Goal: Use online tool/utility: Utilize a website feature to perform a specific function

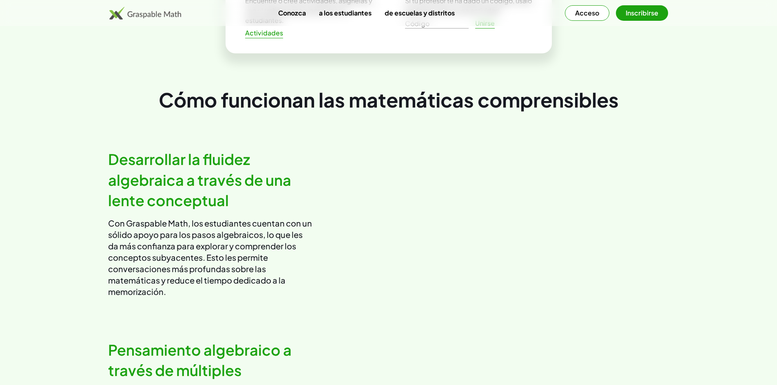
scroll to position [367, 0]
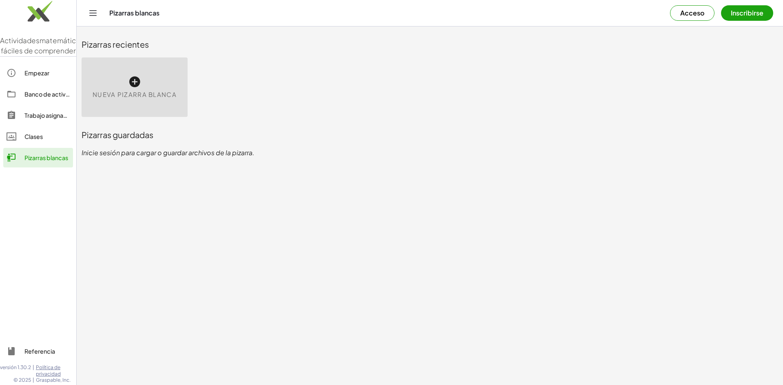
click at [132, 84] on icon at bounding box center [134, 81] width 13 height 13
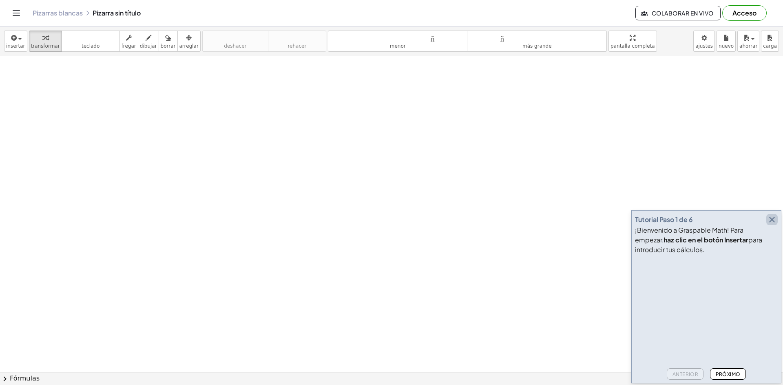
click at [775, 220] on icon "button" at bounding box center [772, 220] width 10 height 10
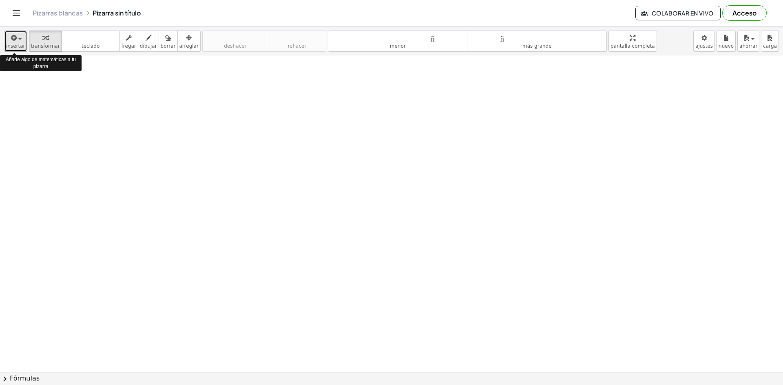
click at [14, 40] on icon "button" at bounding box center [13, 38] width 7 height 10
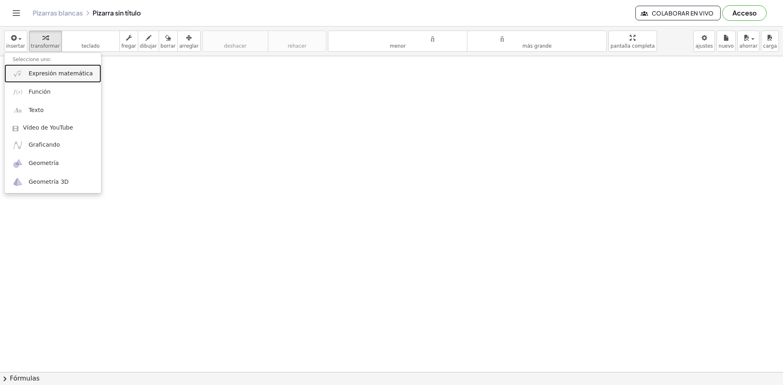
click at [64, 74] on font "Expresión matemática" at bounding box center [61, 73] width 64 height 7
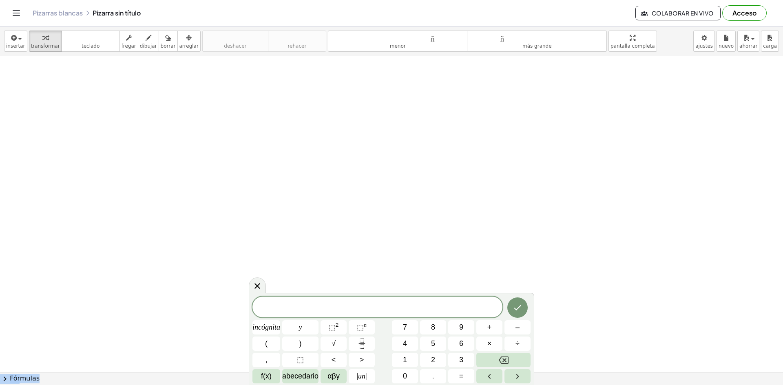
drag, startPoint x: 502, startPoint y: 298, endPoint x: 502, endPoint y: 281, distance: 17.1
click at [502, 281] on body "Actividades matemáticas fáciles de comprender Empezar Banco de actividades Trab…" at bounding box center [391, 192] width 783 height 385
click at [462, 361] on font "3" at bounding box center [461, 360] width 4 height 8
click at [489, 328] on font "+" at bounding box center [489, 327] width 4 height 8
click at [300, 377] on font "abecedario" at bounding box center [300, 376] width 36 height 8
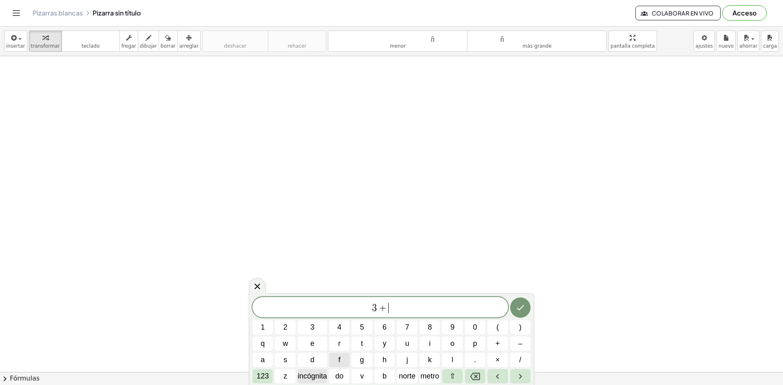
click at [308, 374] on font "incógnita" at bounding box center [312, 376] width 29 height 8
click at [266, 376] on font "123" at bounding box center [263, 376] width 12 height 8
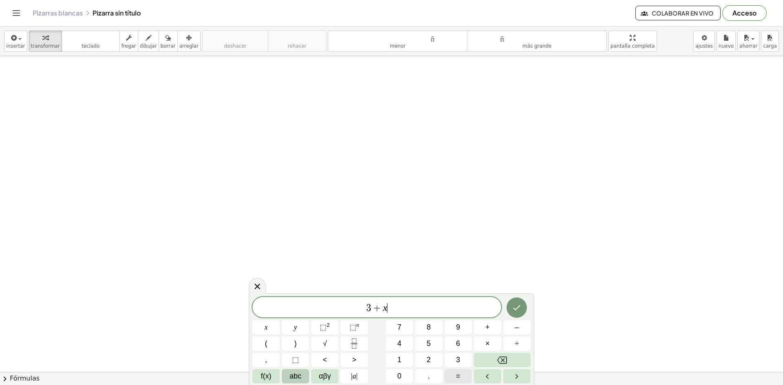
click at [458, 378] on span "=" at bounding box center [458, 376] width 4 height 11
click at [407, 341] on button "4" at bounding box center [399, 344] width 27 height 14
click at [430, 341] on span "5" at bounding box center [429, 344] width 4 height 11
click at [517, 309] on icon "Hecho" at bounding box center [517, 307] width 7 height 5
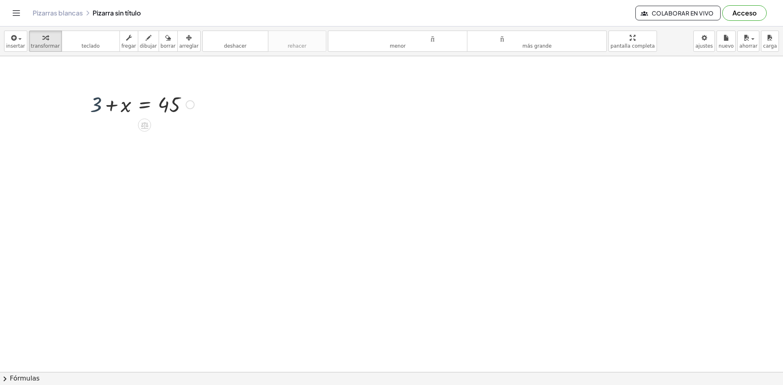
click at [93, 106] on div at bounding box center [142, 104] width 112 height 28
drag, startPoint x: 94, startPoint y: 106, endPoint x: 199, endPoint y: 108, distance: 105.2
drag, startPoint x: 125, startPoint y: 136, endPoint x: 126, endPoint y: 165, distance: 29.0
click at [219, 132] on div at bounding box center [220, 132] width 9 height 9
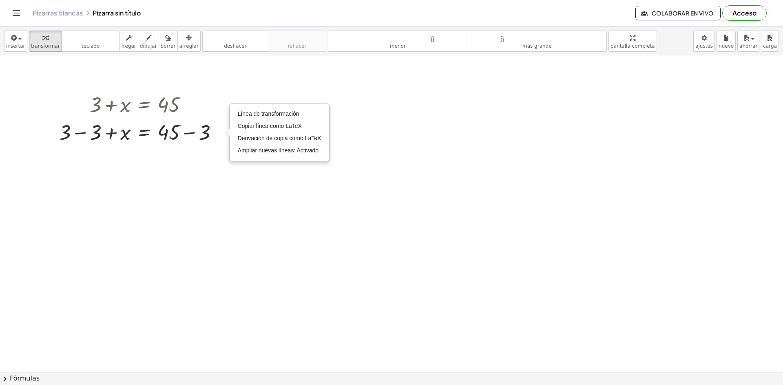
click at [208, 161] on div at bounding box center [391, 372] width 783 height 632
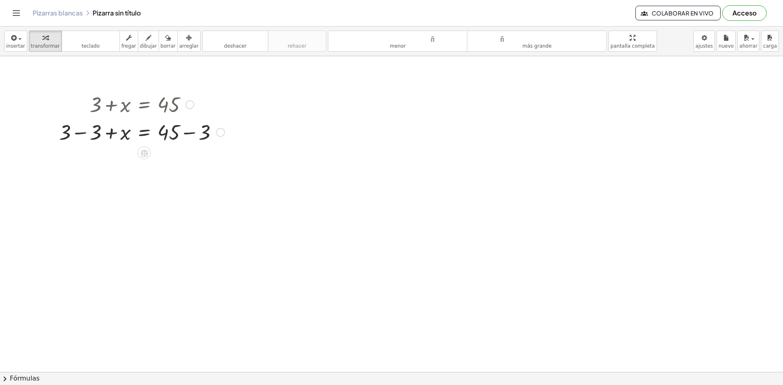
click at [97, 135] on div at bounding box center [142, 132] width 174 height 28
click at [203, 165] on div at bounding box center [142, 160] width 174 height 28
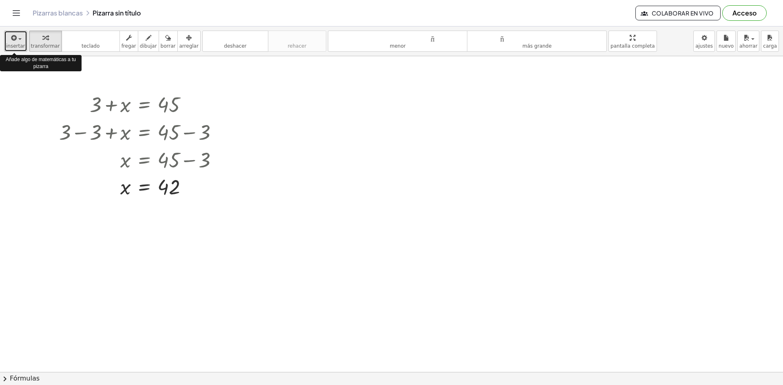
click at [17, 45] on font "insertar" at bounding box center [15, 46] width 19 height 6
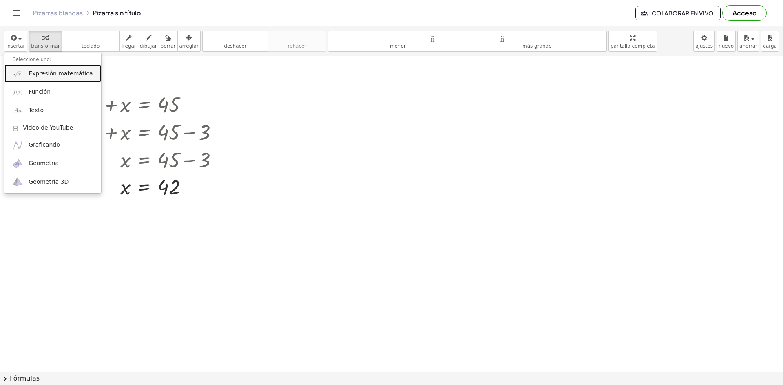
click at [55, 73] on font "Expresión matemática" at bounding box center [61, 73] width 64 height 7
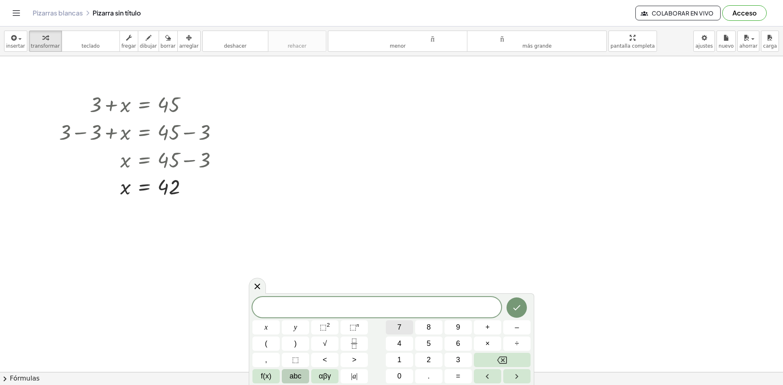
click at [405, 328] on button "7" at bounding box center [399, 328] width 27 height 14
click at [325, 326] on span "⬚" at bounding box center [323, 327] width 7 height 8
click at [492, 325] on button "+" at bounding box center [487, 328] width 27 height 14
click at [429, 345] on span "5" at bounding box center [429, 344] width 4 height 11
click at [353, 327] on span "⬚" at bounding box center [353, 327] width 7 height 8
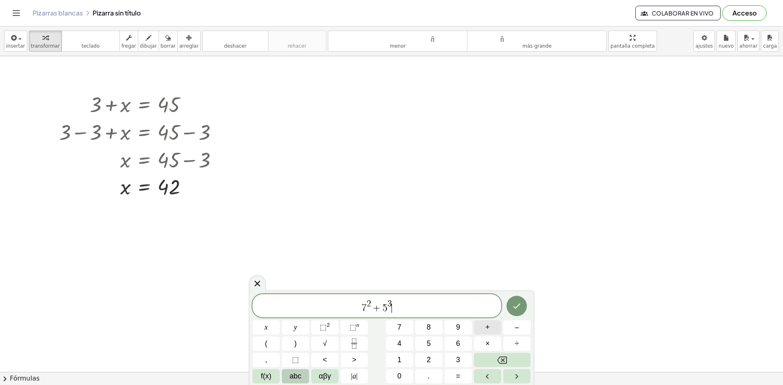
click at [487, 330] on span "+" at bounding box center [487, 327] width 4 height 11
click at [269, 332] on button "x" at bounding box center [265, 328] width 27 height 14
click at [453, 374] on button "=" at bounding box center [458, 377] width 27 height 14
click at [461, 361] on button "3" at bounding box center [458, 360] width 27 height 14
click at [272, 342] on button "(" at bounding box center [265, 344] width 27 height 14
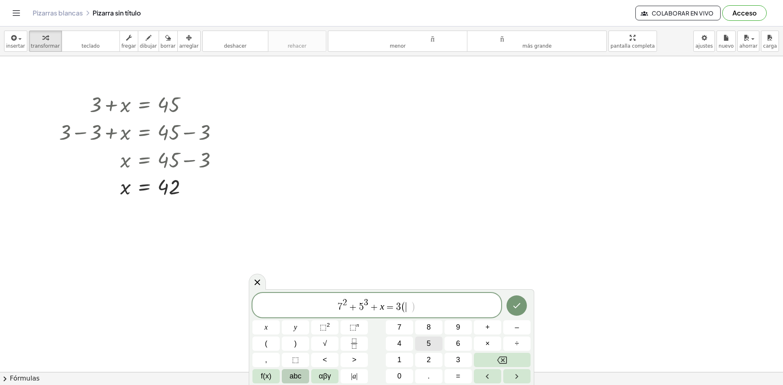
click at [433, 343] on button "5" at bounding box center [428, 344] width 27 height 14
click at [296, 343] on span ")" at bounding box center [295, 344] width 2 height 11
click at [487, 327] on span "+" at bounding box center [487, 327] width 4 height 11
click at [427, 345] on span "5" at bounding box center [429, 344] width 4 height 11
click at [354, 328] on span "⬚" at bounding box center [353, 327] width 7 height 8
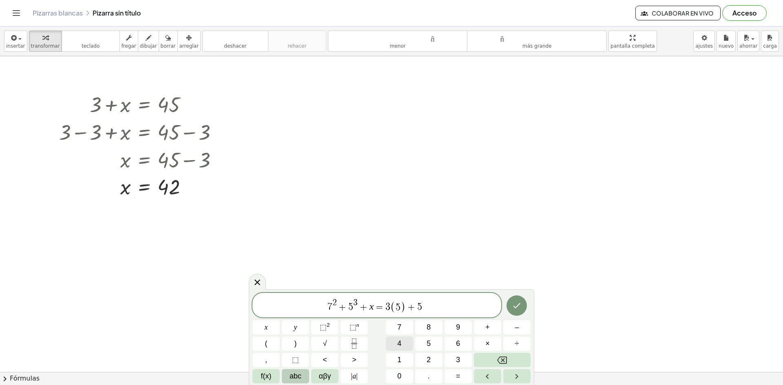
click at [401, 343] on span "4" at bounding box center [399, 344] width 4 height 11
click at [514, 302] on icon "Hecho" at bounding box center [517, 306] width 10 height 10
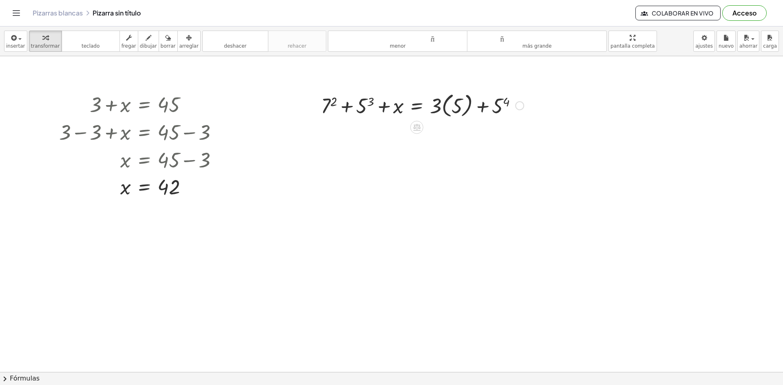
click at [454, 114] on div at bounding box center [422, 105] width 211 height 30
click at [448, 139] on div at bounding box center [422, 134] width 211 height 28
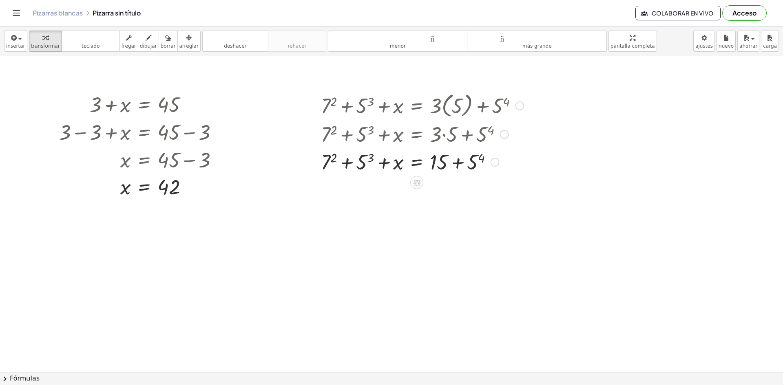
click at [479, 163] on div at bounding box center [422, 162] width 211 height 28
click at [361, 193] on div at bounding box center [422, 189] width 211 height 28
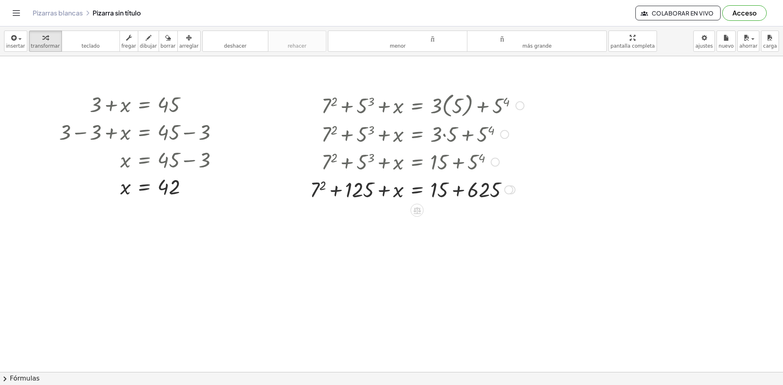
click at [317, 188] on div at bounding box center [417, 189] width 222 height 28
click at [317, 195] on div at bounding box center [414, 189] width 227 height 28
click at [321, 194] on div at bounding box center [414, 189] width 227 height 28
click at [358, 193] on div at bounding box center [414, 189] width 227 height 28
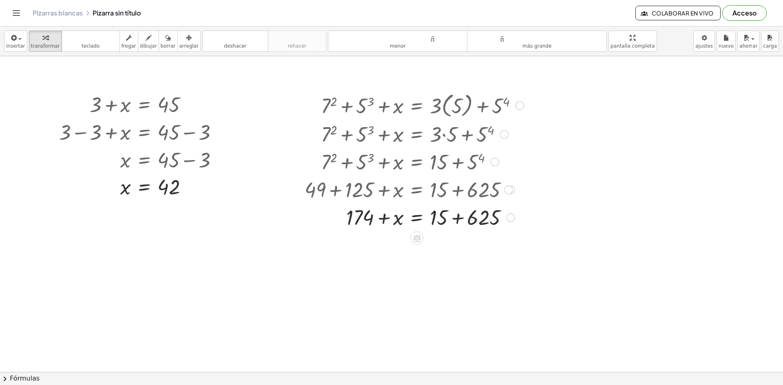
click at [487, 222] on div at bounding box center [414, 217] width 227 height 28
click at [367, 220] on div at bounding box center [414, 217] width 227 height 28
click at [447, 218] on div at bounding box center [414, 217] width 227 height 28
click at [398, 218] on div at bounding box center [414, 217] width 227 height 28
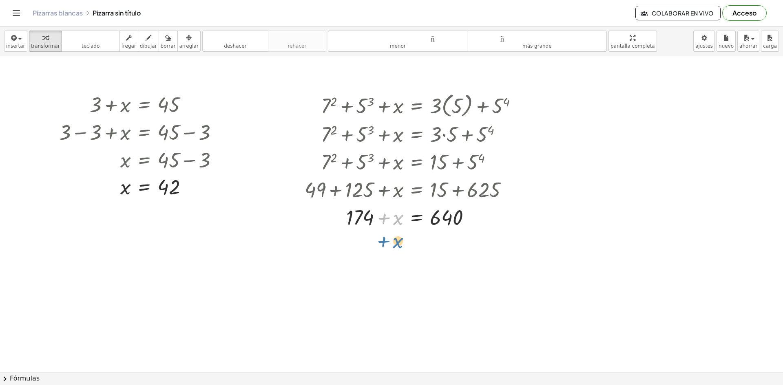
drag, startPoint x: 398, startPoint y: 218, endPoint x: 398, endPoint y: 241, distance: 23.3
click at [449, 216] on div at bounding box center [414, 217] width 227 height 28
click at [358, 219] on div at bounding box center [414, 217] width 227 height 28
drag, startPoint x: 358, startPoint y: 219, endPoint x: 489, endPoint y: 219, distance: 130.5
click at [489, 219] on div at bounding box center [414, 217] width 227 height 28
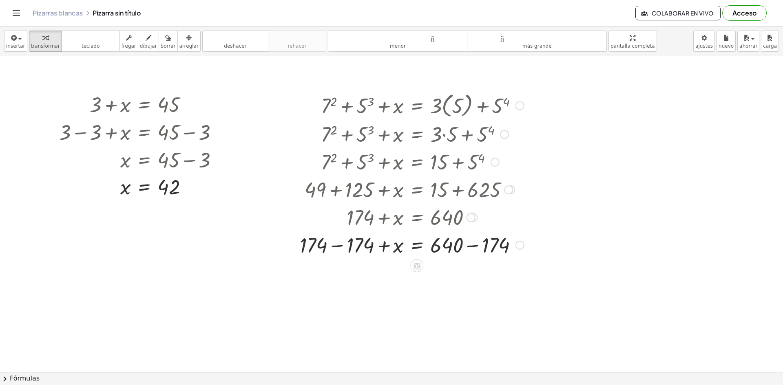
click at [365, 252] on div at bounding box center [412, 245] width 232 height 28
click at [453, 272] on div at bounding box center [412, 273] width 232 height 28
click at [498, 274] on div at bounding box center [412, 273] width 232 height 28
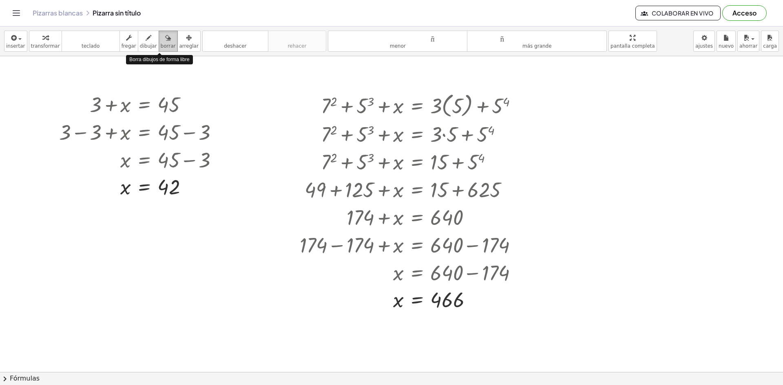
click at [161, 39] on div "button" at bounding box center [168, 38] width 15 height 10
drag, startPoint x: 159, startPoint y: 44, endPoint x: 157, endPoint y: 106, distance: 62.0
click at [157, 106] on div "insertar Seleccione uno: Expresión matemática Función Texto Vídeo de YouTube Gr…" at bounding box center [391, 206] width 783 height 359
click at [161, 45] on font "borrar" at bounding box center [168, 46] width 15 height 6
click at [115, 106] on div at bounding box center [391, 372] width 783 height 632
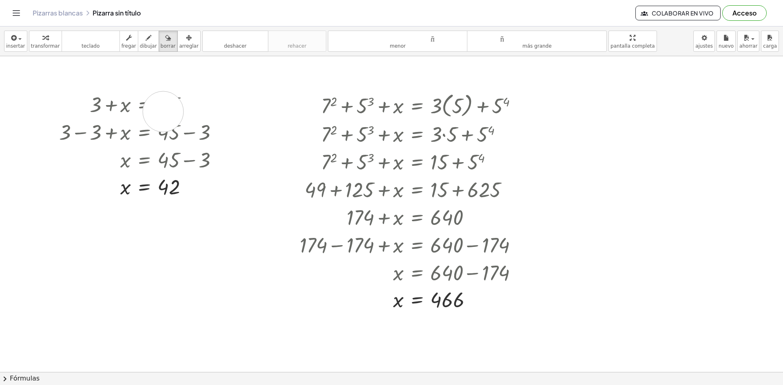
click at [163, 112] on div at bounding box center [391, 372] width 783 height 632
click at [108, 104] on div at bounding box center [391, 372] width 783 height 632
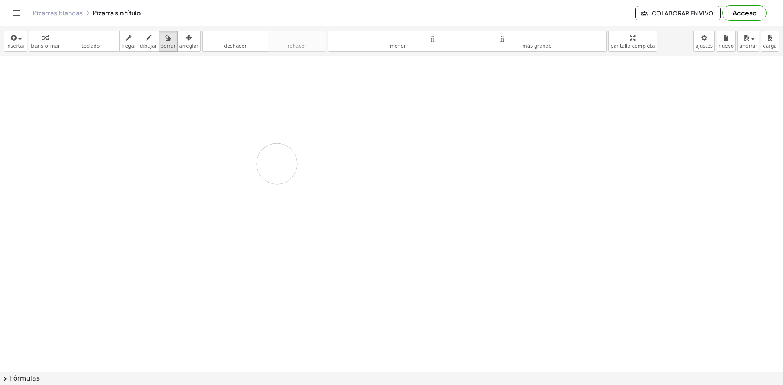
drag, startPoint x: 102, startPoint y: 102, endPoint x: 304, endPoint y: 198, distance: 223.7
click at [306, 198] on div at bounding box center [391, 372] width 783 height 632
drag, startPoint x: 86, startPoint y: 93, endPoint x: 487, endPoint y: 191, distance: 412.9
click at [491, 189] on div at bounding box center [391, 372] width 783 height 632
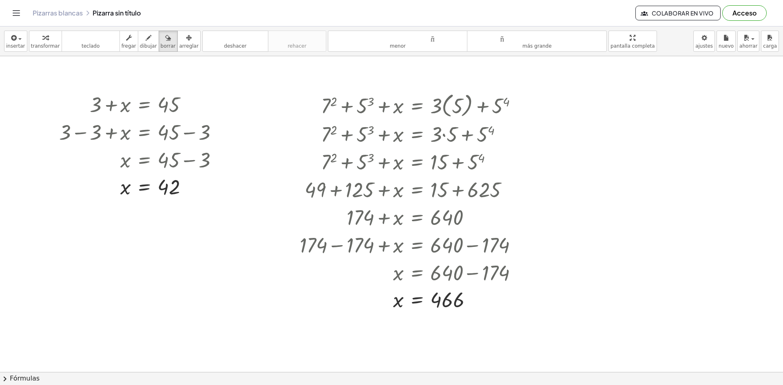
click at [140, 132] on div at bounding box center [391, 372] width 783 height 632
click at [393, 137] on div at bounding box center [391, 372] width 783 height 632
click at [161, 44] on font "borrar" at bounding box center [168, 46] width 15 height 6
click at [257, 134] on div at bounding box center [391, 372] width 783 height 632
click at [173, 102] on div at bounding box center [391, 372] width 783 height 632
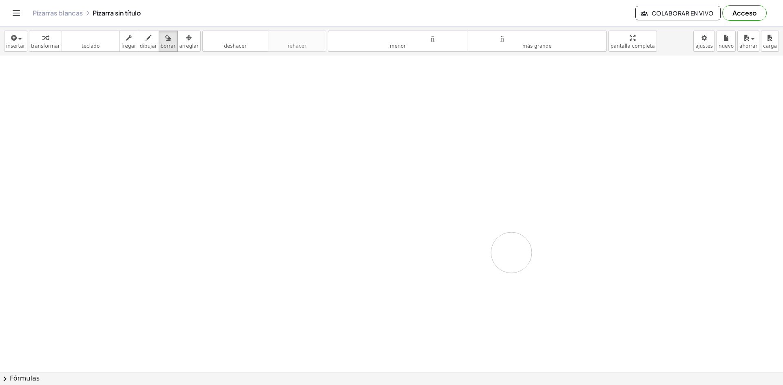
drag, startPoint x: 170, startPoint y: 110, endPoint x: 509, endPoint y: 253, distance: 367.6
click at [511, 253] on div at bounding box center [391, 372] width 783 height 632
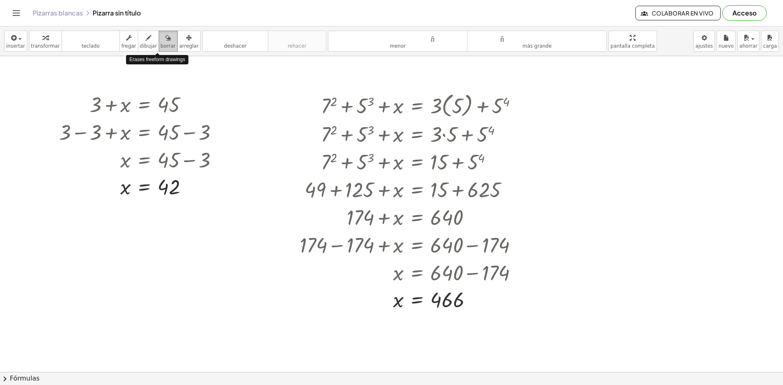
click at [165, 42] on icon "button" at bounding box center [168, 38] width 6 height 10
click at [165, 40] on icon "button" at bounding box center [168, 38] width 6 height 10
click at [168, 98] on div at bounding box center [391, 372] width 783 height 632
click at [171, 107] on div at bounding box center [391, 372] width 783 height 632
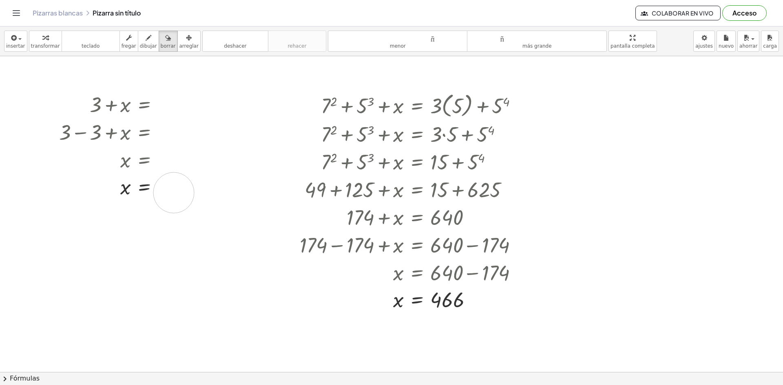
drag, startPoint x: 170, startPoint y: 103, endPoint x: 174, endPoint y: 190, distance: 87.8
click at [174, 193] on div at bounding box center [391, 372] width 783 height 632
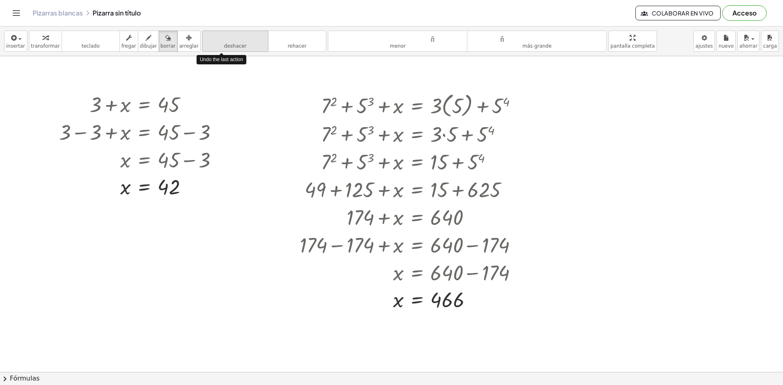
click at [223, 41] on font "deshacer" at bounding box center [235, 38] width 62 height 8
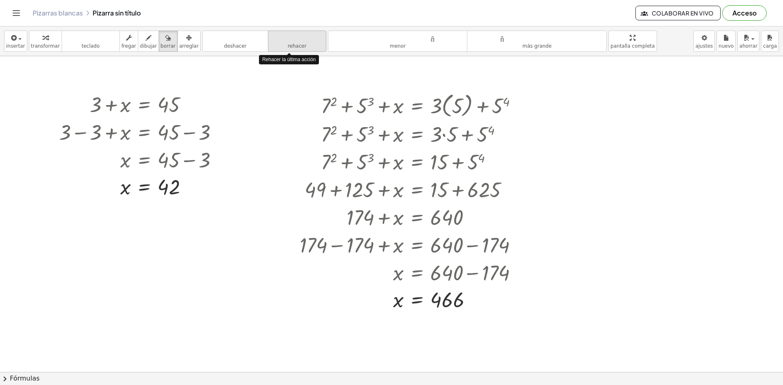
click at [290, 38] on font "rehacer" at bounding box center [297, 38] width 54 height 8
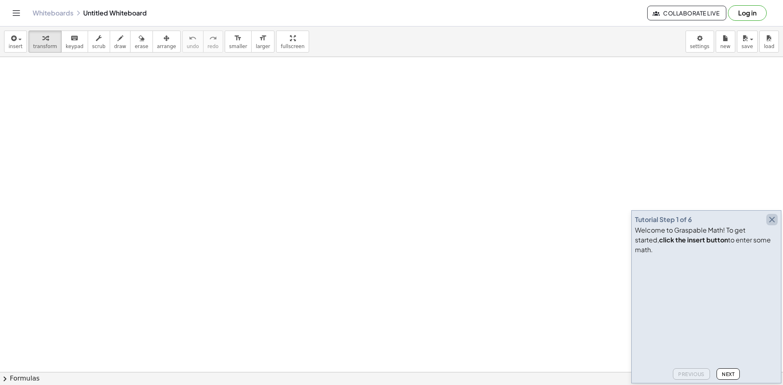
click at [774, 225] on icon "button" at bounding box center [772, 220] width 10 height 10
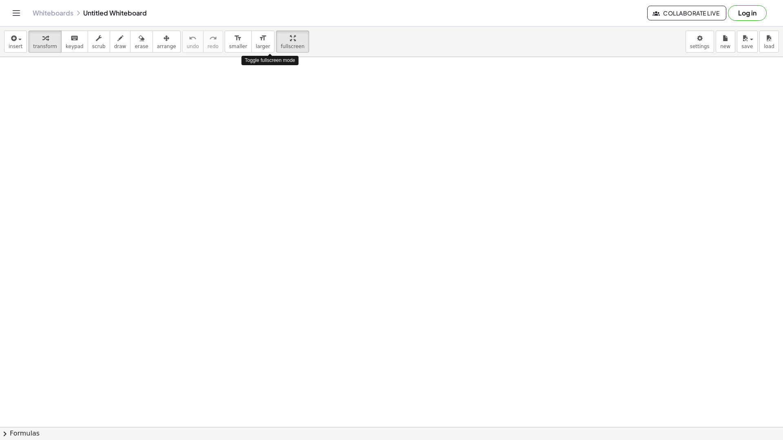
drag, startPoint x: 269, startPoint y: 41, endPoint x: 269, endPoint y: 77, distance: 35.5
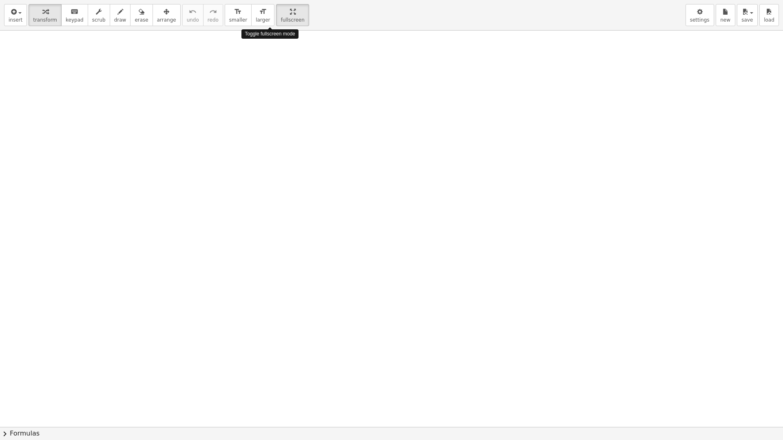
click at [269, 77] on div "insert select one: Math Expression Function Text Youtube Video Graphing Geometr…" at bounding box center [391, 220] width 783 height 440
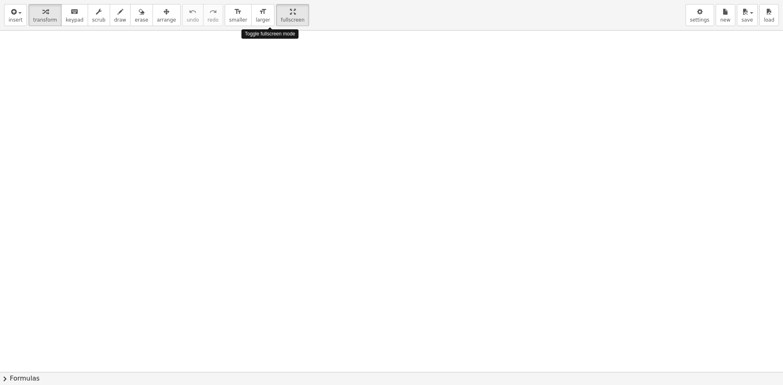
drag, startPoint x: 268, startPoint y: 13, endPoint x: 268, endPoint y: -22, distance: 35.5
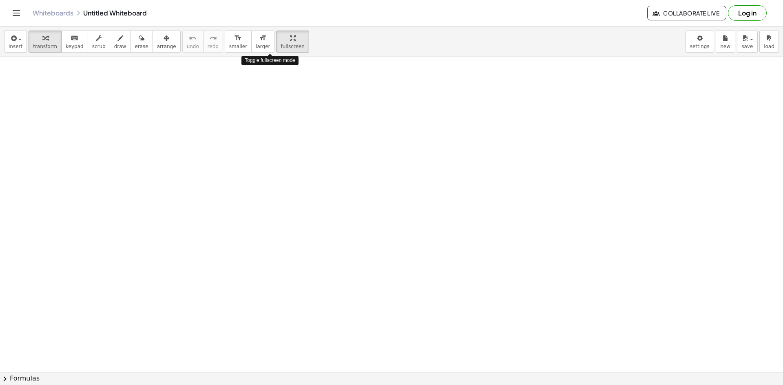
click at [268, 0] on html "Graspable Math Activities Get Started Activity Bank Assigned Work Classes White…" at bounding box center [391, 192] width 783 height 385
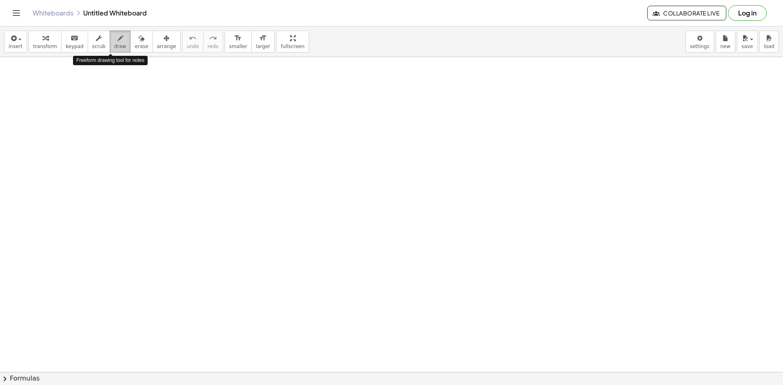
click at [117, 41] on icon "button" at bounding box center [120, 38] width 6 height 10
drag, startPoint x: 176, startPoint y: 111, endPoint x: 190, endPoint y: 130, distance: 23.6
drag, startPoint x: 190, startPoint y: 89, endPoint x: 190, endPoint y: 95, distance: 6.5
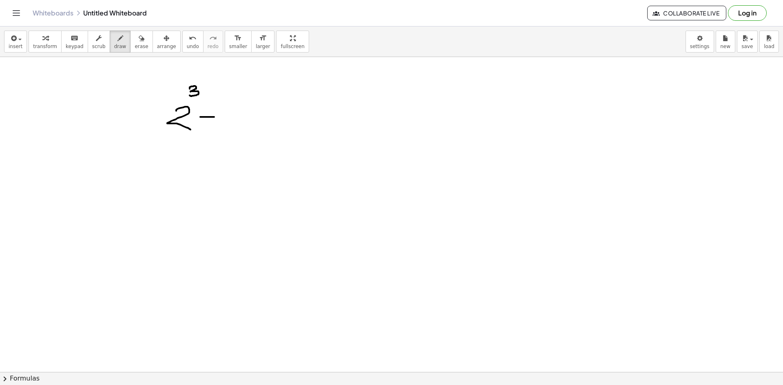
drag, startPoint x: 200, startPoint y: 117, endPoint x: 214, endPoint y: 117, distance: 13.9
drag, startPoint x: 206, startPoint y: 111, endPoint x: 207, endPoint y: 121, distance: 9.5
drag, startPoint x: 225, startPoint y: 108, endPoint x: 233, endPoint y: 119, distance: 13.4
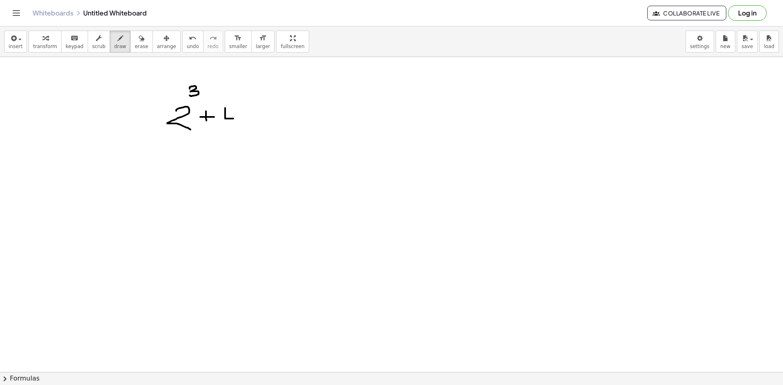
drag, startPoint x: 232, startPoint y: 110, endPoint x: 235, endPoint y: 127, distance: 17.7
drag, startPoint x: 239, startPoint y: 95, endPoint x: 244, endPoint y: 104, distance: 10.6
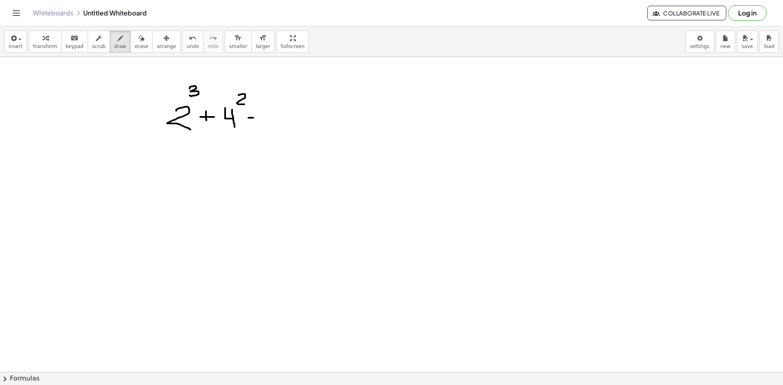
drag, startPoint x: 248, startPoint y: 118, endPoint x: 265, endPoint y: 118, distance: 16.7
drag, startPoint x: 250, startPoint y: 124, endPoint x: 260, endPoint y: 125, distance: 10.3
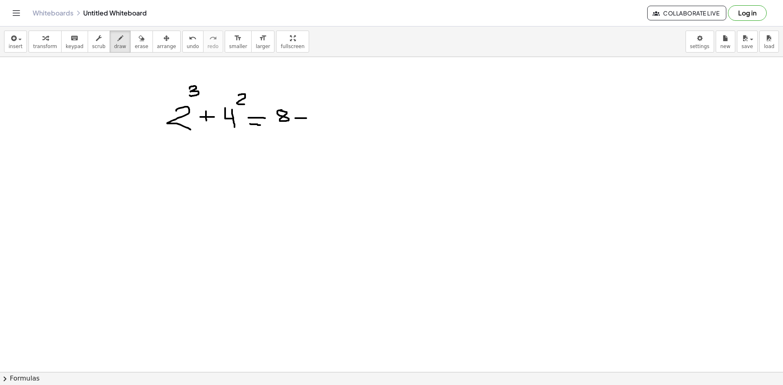
drag, startPoint x: 295, startPoint y: 118, endPoint x: 306, endPoint y: 118, distance: 11.0
drag, startPoint x: 300, startPoint y: 113, endPoint x: 300, endPoint y: 121, distance: 8.2
drag, startPoint x: 311, startPoint y: 111, endPoint x: 319, endPoint y: 122, distance: 13.5
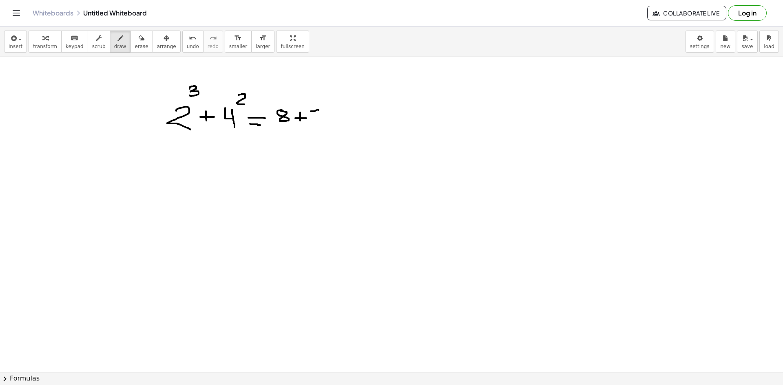
drag, startPoint x: 328, startPoint y: 108, endPoint x: 326, endPoint y: 117, distance: 9.1
drag, startPoint x: 343, startPoint y: 115, endPoint x: 352, endPoint y: 114, distance: 8.2
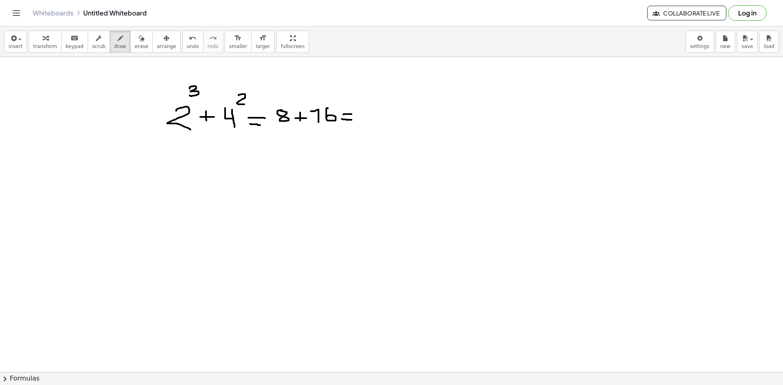
drag, startPoint x: 342, startPoint y: 119, endPoint x: 352, endPoint y: 120, distance: 9.8
drag, startPoint x: 370, startPoint y: 108, endPoint x: 383, endPoint y: 123, distance: 19.1
drag, startPoint x: 391, startPoint y: 106, endPoint x: 400, endPoint y: 107, distance: 9.0
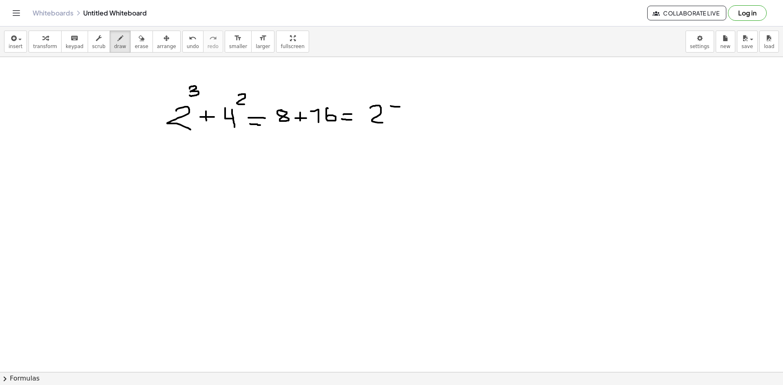
drag, startPoint x: 390, startPoint y: 106, endPoint x: 390, endPoint y: 120, distance: 13.9
click at [13, 40] on icon "button" at bounding box center [12, 38] width 7 height 10
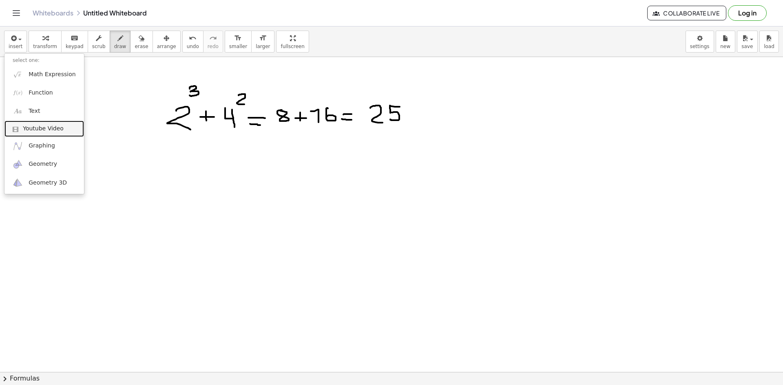
click at [42, 129] on span "Youtube Video" at bounding box center [43, 129] width 41 height 8
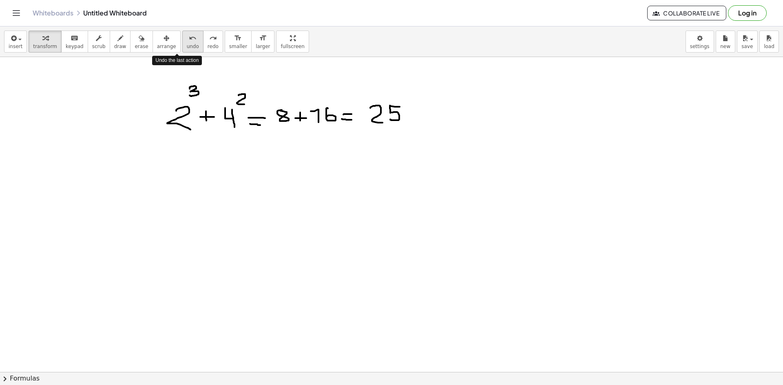
click at [189, 40] on icon "undo" at bounding box center [193, 38] width 8 height 10
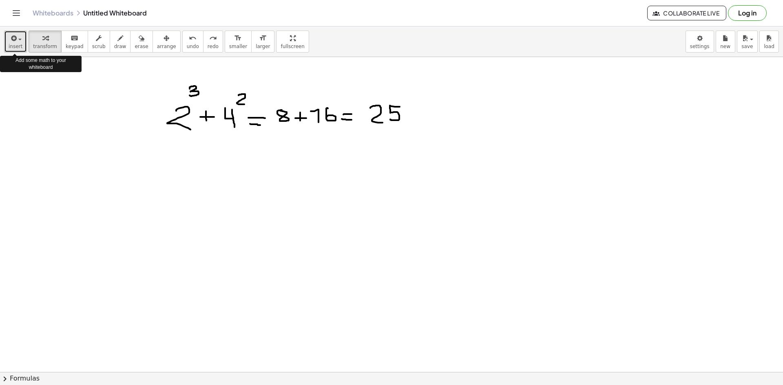
click at [17, 41] on span "button" at bounding box center [18, 39] width 2 height 6
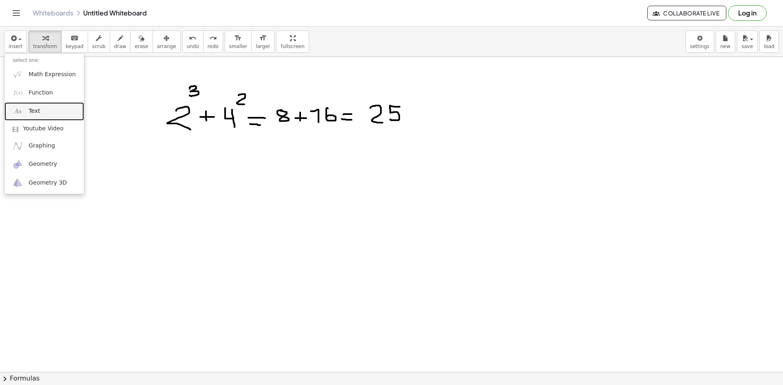
click at [34, 113] on span "Text" at bounding box center [34, 111] width 11 height 8
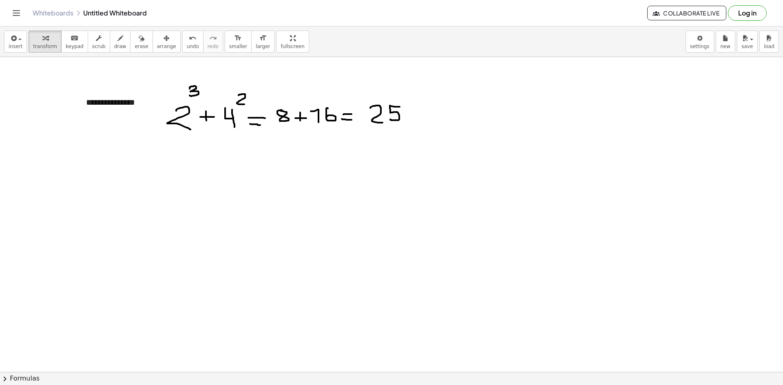
drag, startPoint x: 143, startPoint y: 86, endPoint x: 145, endPoint y: 139, distance: 52.3
click at [104, 102] on div "**********" at bounding box center [139, 103] width 122 height 28
drag, startPoint x: 86, startPoint y: 102, endPoint x: 291, endPoint y: 170, distance: 216.4
click at [291, 170] on div at bounding box center [287, 171] width 8 height 28
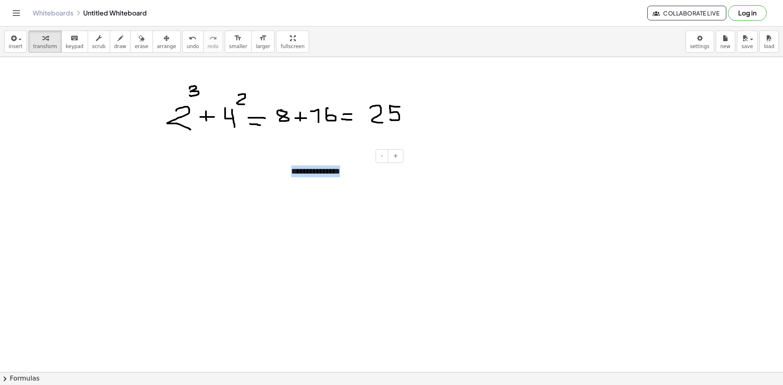
drag, startPoint x: 344, startPoint y: 173, endPoint x: 292, endPoint y: 179, distance: 52.2
click at [292, 179] on div "**********" at bounding box center [344, 171] width 122 height 28
drag, startPoint x: 292, startPoint y: 170, endPoint x: 363, endPoint y: 171, distance: 71.0
click at [363, 171] on div "**********" at bounding box center [344, 171] width 122 height 28
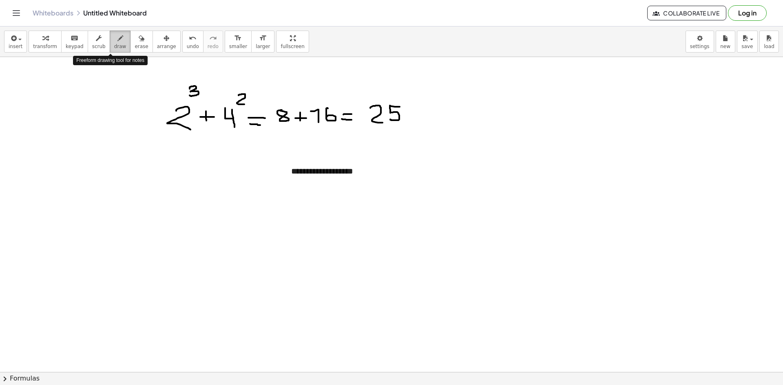
click at [117, 43] on icon "button" at bounding box center [120, 38] width 6 height 10
click at [117, 37] on icon "button" at bounding box center [120, 38] width 6 height 10
click at [164, 39] on icon "button" at bounding box center [167, 38] width 6 height 10
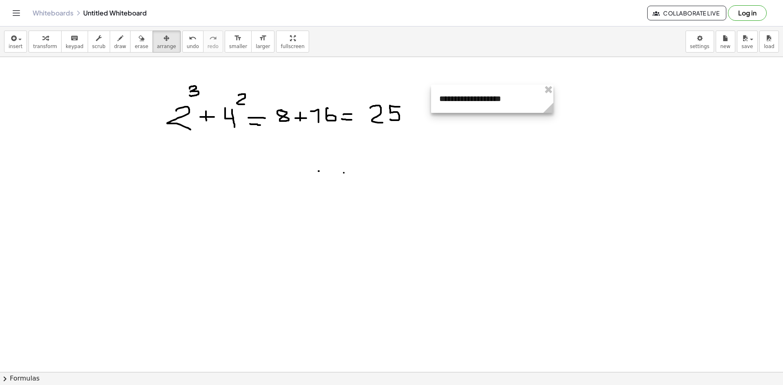
drag, startPoint x: 327, startPoint y: 173, endPoint x: 472, endPoint y: 101, distance: 162.0
click at [472, 100] on div at bounding box center [492, 99] width 122 height 28
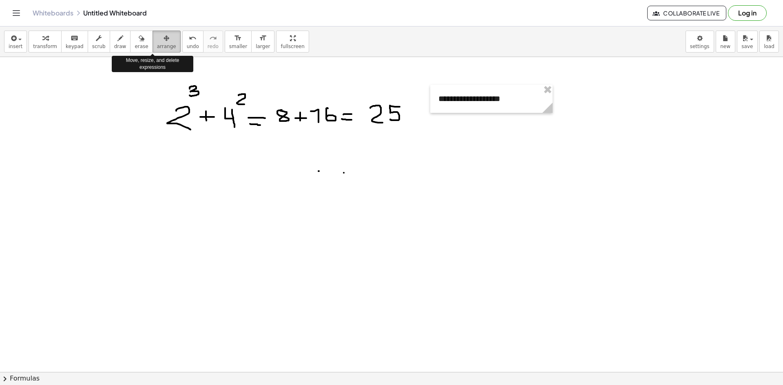
click at [164, 40] on icon "button" at bounding box center [167, 38] width 6 height 10
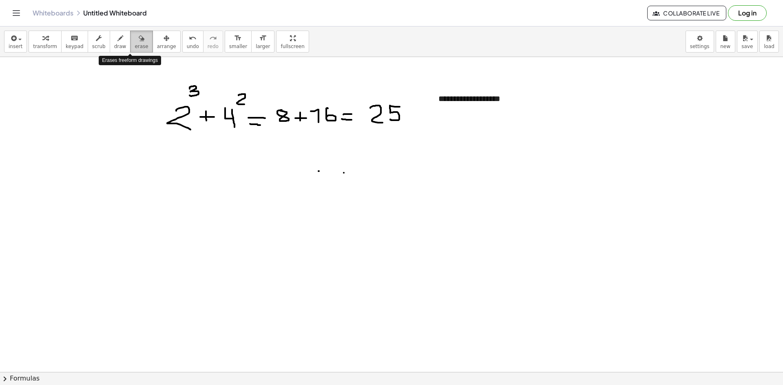
click at [135, 47] on span "erase" at bounding box center [141, 47] width 13 height 6
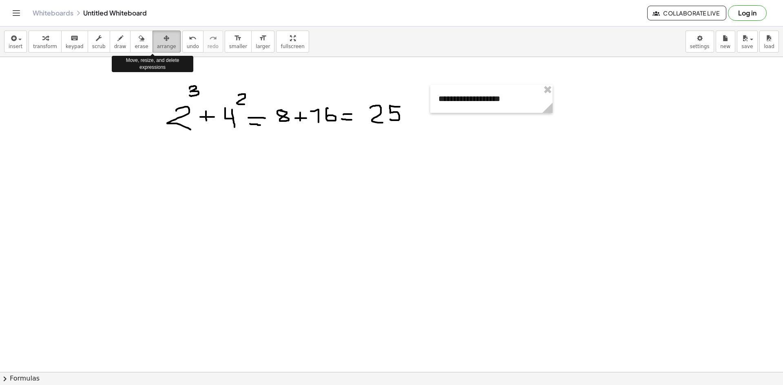
click at [157, 49] on span "arrange" at bounding box center [166, 47] width 19 height 6
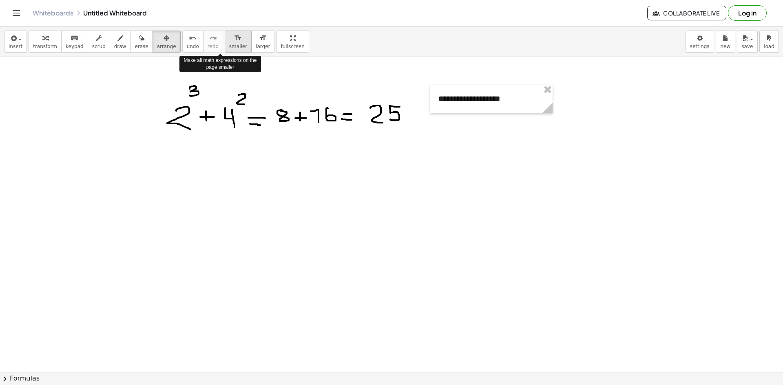
click at [234, 39] on icon "format_size" at bounding box center [238, 38] width 8 height 10
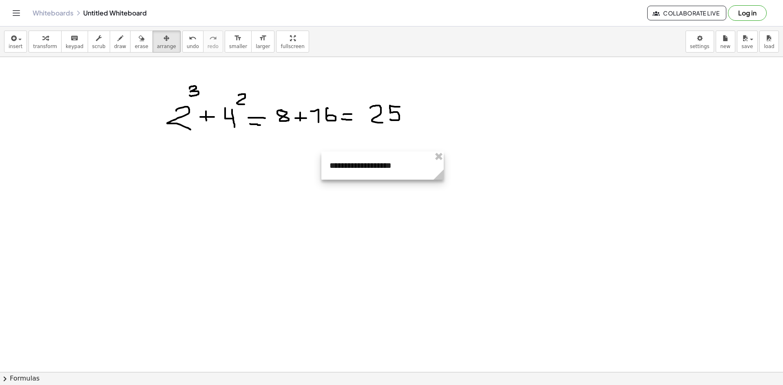
drag, startPoint x: 440, startPoint y: 100, endPoint x: 332, endPoint y: 167, distance: 127.8
click at [332, 167] on div at bounding box center [382, 166] width 122 height 28
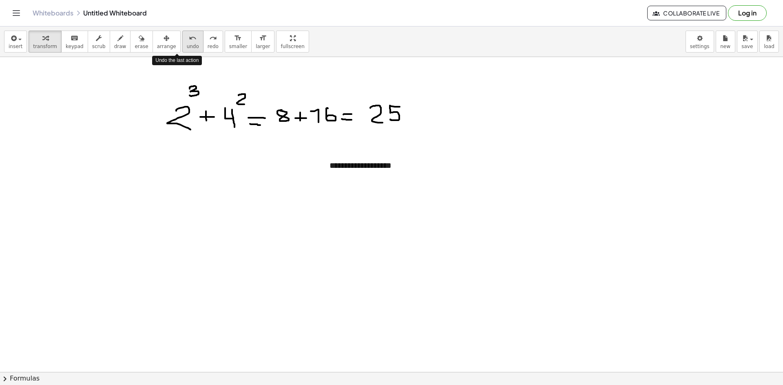
click at [187, 44] on span "undo" at bounding box center [193, 47] width 12 height 6
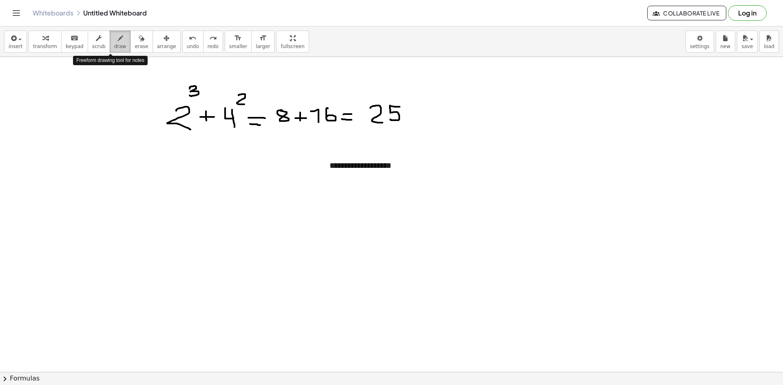
click at [117, 37] on icon "button" at bounding box center [120, 38] width 6 height 10
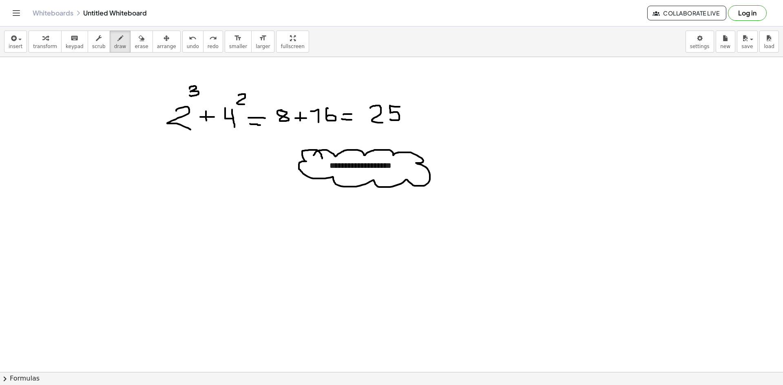
drag, startPoint x: 314, startPoint y: 155, endPoint x: 322, endPoint y: 159, distance: 9.2
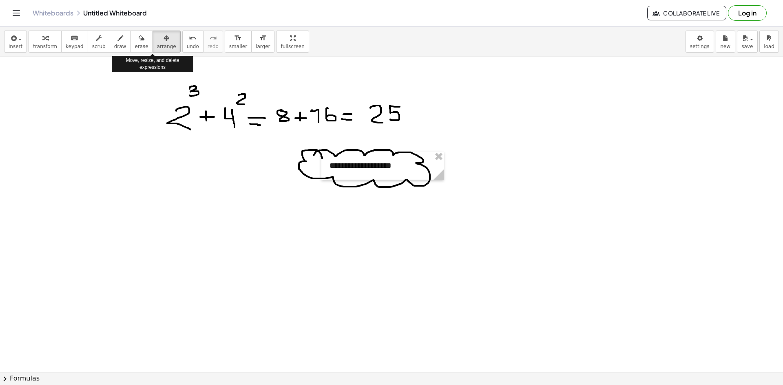
drag, startPoint x: 150, startPoint y: 45, endPoint x: 198, endPoint y: 65, distance: 52.0
click at [157, 46] on span "arrange" at bounding box center [166, 47] width 19 height 6
click at [157, 49] on span "arrange" at bounding box center [166, 47] width 19 height 6
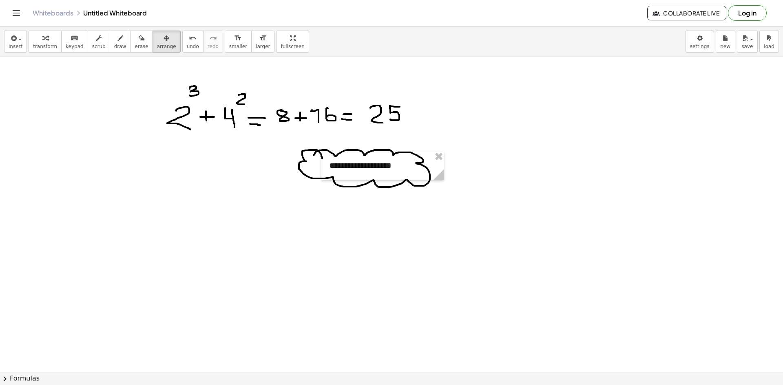
click at [229, 46] on span "smaller" at bounding box center [238, 47] width 18 height 6
click at [92, 46] on span "scrub" at bounding box center [98, 47] width 13 height 6
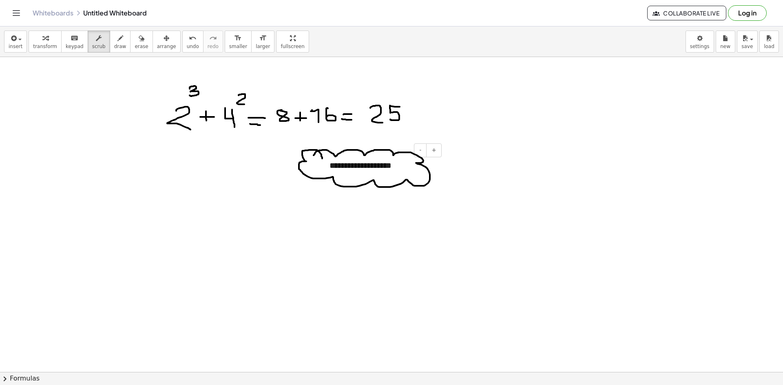
click at [384, 170] on div "**********" at bounding box center [382, 166] width 122 height 28
click at [17, 40] on span "button" at bounding box center [18, 39] width 2 height 6
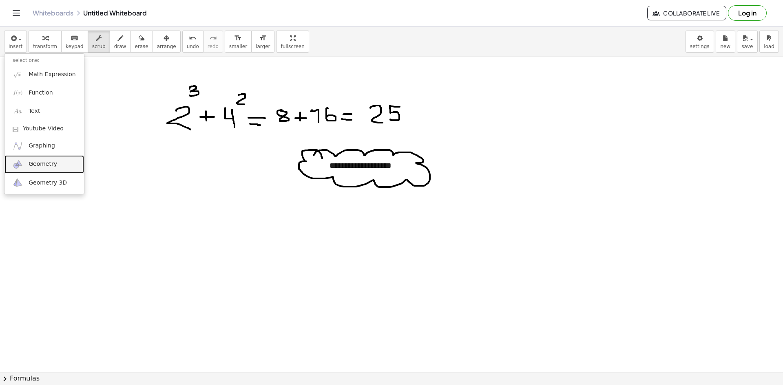
click at [40, 163] on span "Geometry" at bounding box center [43, 164] width 29 height 8
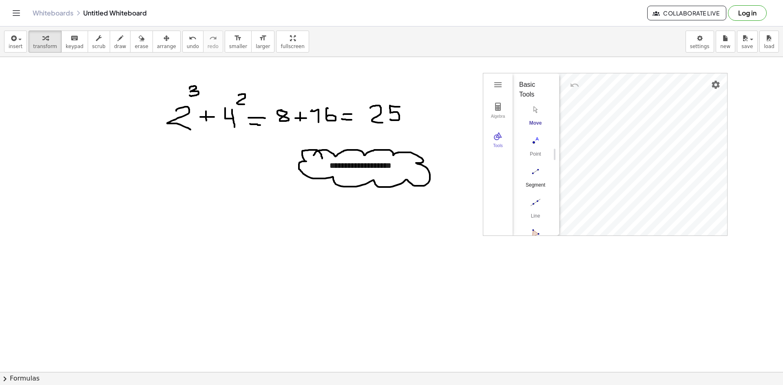
click at [536, 172] on img "Segment. Select two points or positions" at bounding box center [535, 171] width 33 height 13
click at [497, 85] on img "Geometry" at bounding box center [498, 85] width 10 height 10
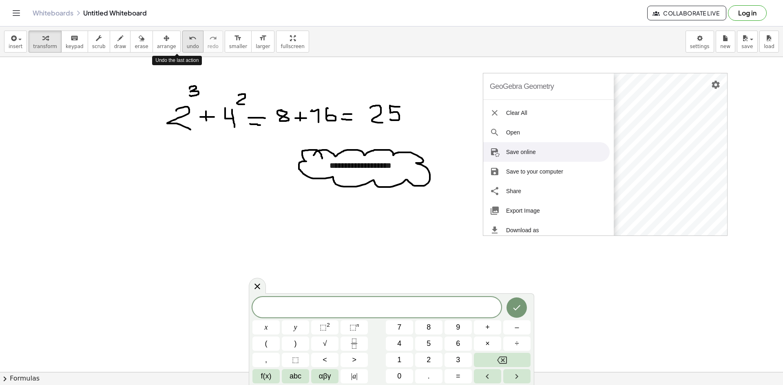
click at [189, 40] on icon "undo" at bounding box center [193, 38] width 8 height 10
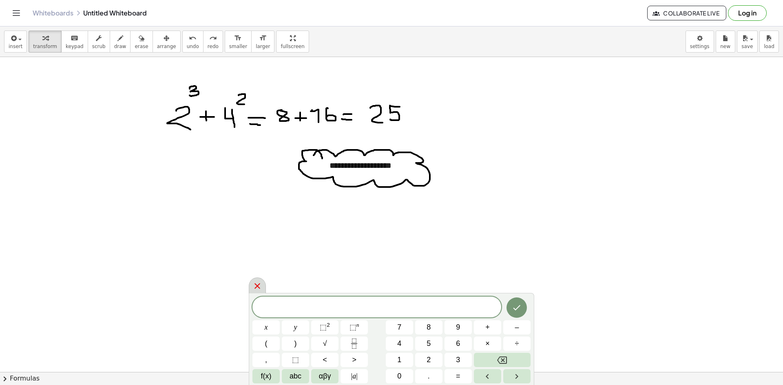
click at [256, 286] on icon at bounding box center [257, 286] width 10 height 10
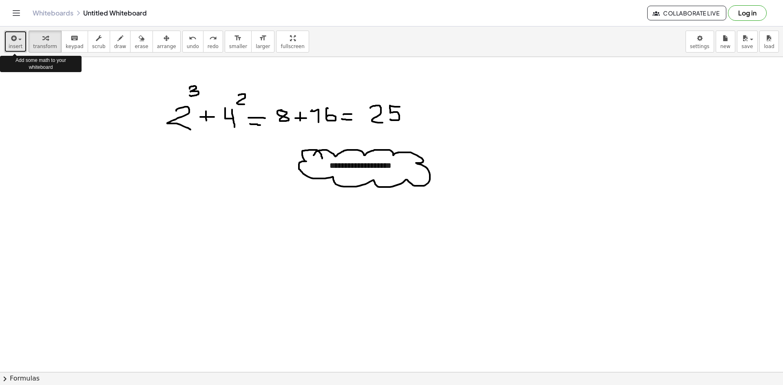
click at [13, 43] on icon "button" at bounding box center [12, 38] width 7 height 10
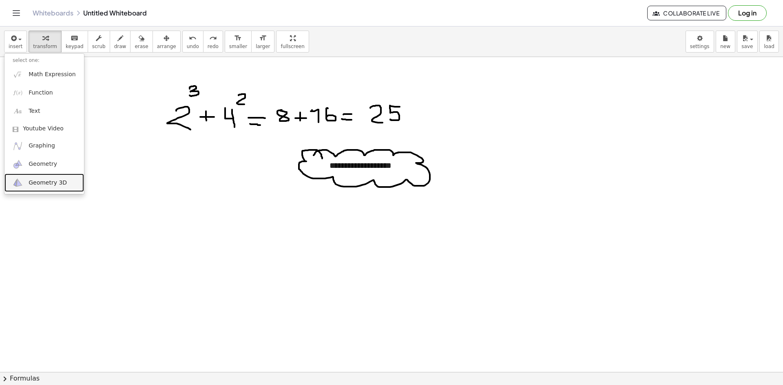
click at [45, 182] on span "Geometry 3D" at bounding box center [48, 183] width 38 height 8
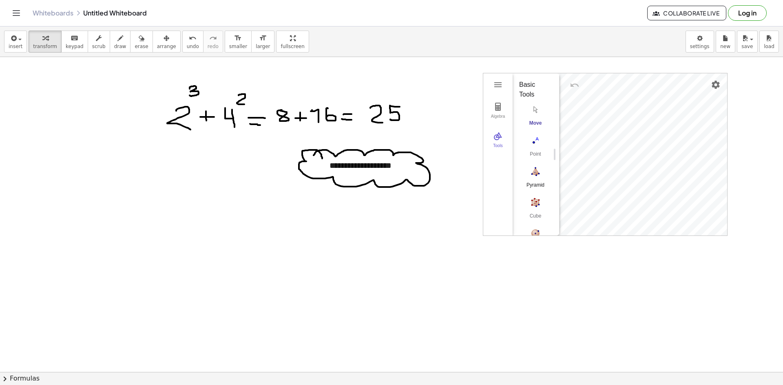
click at [536, 173] on img "Pyramid. Select a polygon for bottom, then select top point" at bounding box center [535, 171] width 33 height 13
click at [497, 84] on img "3D Calculator" at bounding box center [498, 85] width 10 height 10
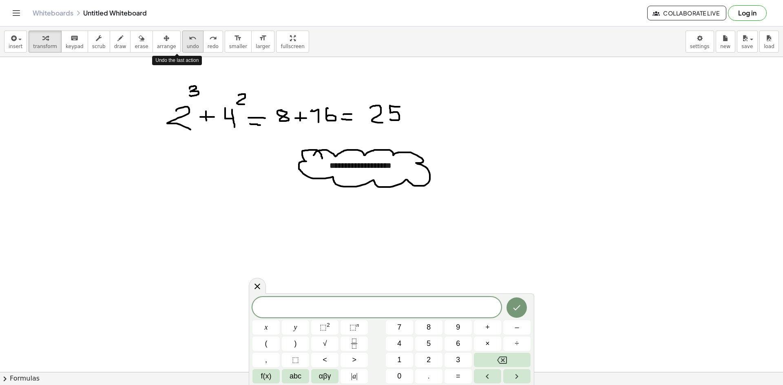
click at [182, 43] on button "undo undo" at bounding box center [192, 42] width 21 height 22
click at [256, 284] on icon at bounding box center [257, 286] width 10 height 10
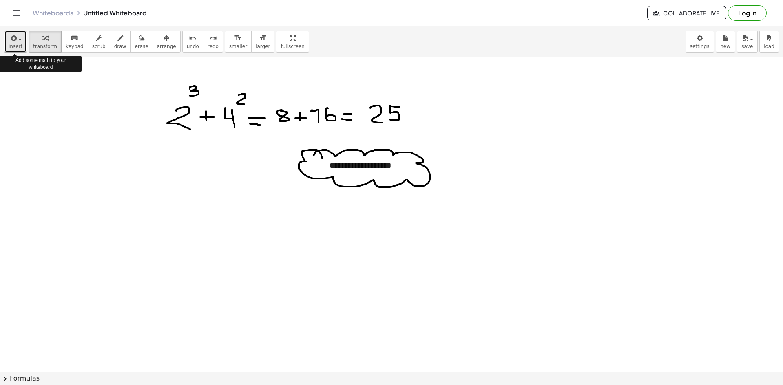
click at [13, 40] on icon "button" at bounding box center [12, 38] width 7 height 10
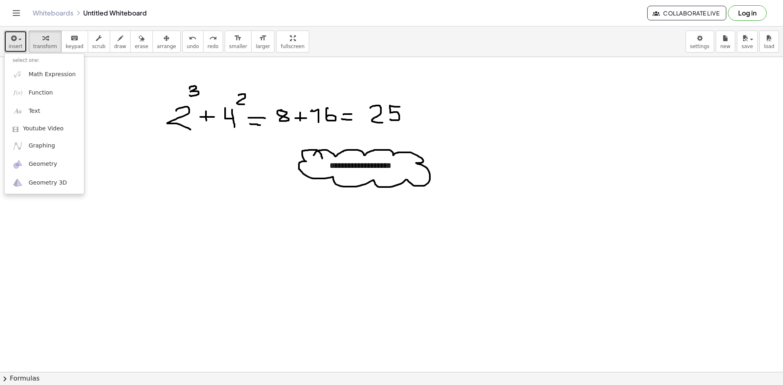
drag, startPoint x: 196, startPoint y: 240, endPoint x: 309, endPoint y: 237, distance: 113.4
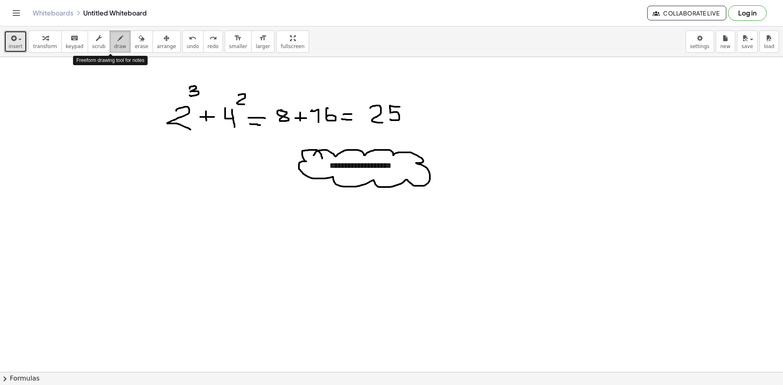
click at [117, 35] on icon "button" at bounding box center [120, 38] width 6 height 10
drag, startPoint x: 361, startPoint y: 241, endPoint x: 478, endPoint y: 205, distance: 122.6
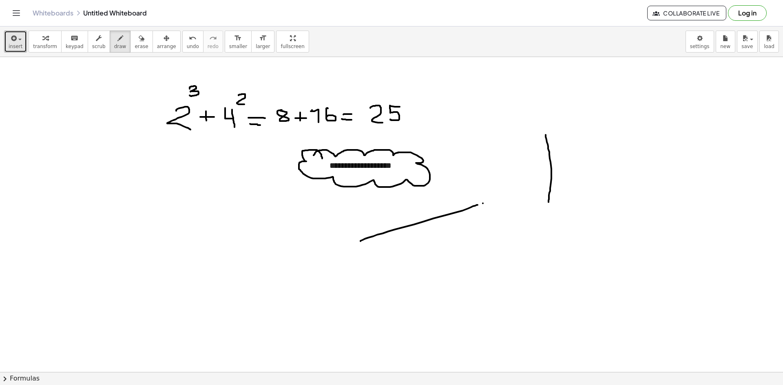
drag, startPoint x: 546, startPoint y: 135, endPoint x: 549, endPoint y: 202, distance: 67.4
drag, startPoint x: 379, startPoint y: 258, endPoint x: 483, endPoint y: 261, distance: 103.6
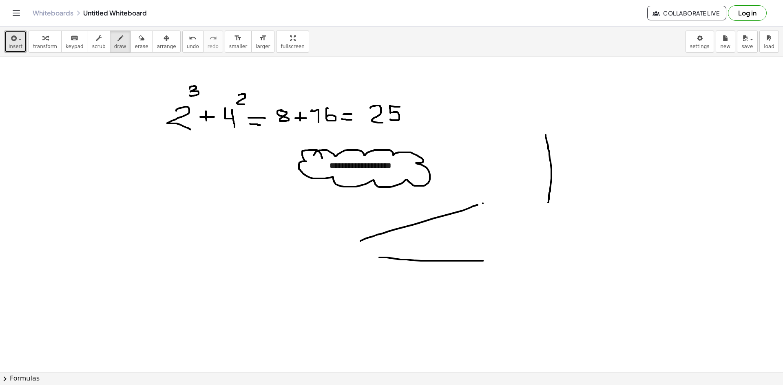
drag, startPoint x: 166, startPoint y: 201, endPoint x: 263, endPoint y: 201, distance: 96.7
drag, startPoint x: 166, startPoint y: 201, endPoint x: 193, endPoint y: 279, distance: 82.8
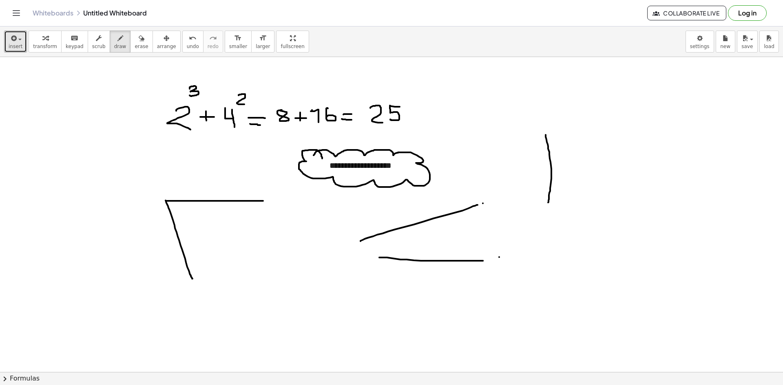
drag, startPoint x: 263, startPoint y: 201, endPoint x: 193, endPoint y: 279, distance: 104.6
drag, startPoint x: 312, startPoint y: 243, endPoint x: 237, endPoint y: 300, distance: 94.2
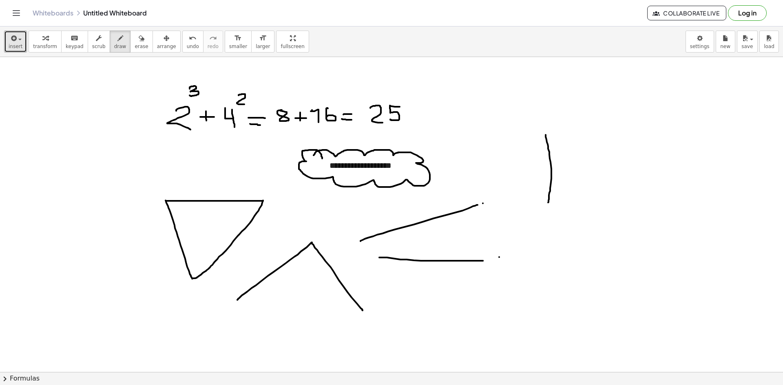
drag, startPoint x: 312, startPoint y: 243, endPoint x: 363, endPoint y: 311, distance: 84.5
drag, startPoint x: 237, startPoint y: 299, endPoint x: 359, endPoint y: 307, distance: 122.6
drag, startPoint x: 310, startPoint y: 276, endPoint x: 394, endPoint y: 284, distance: 84.0
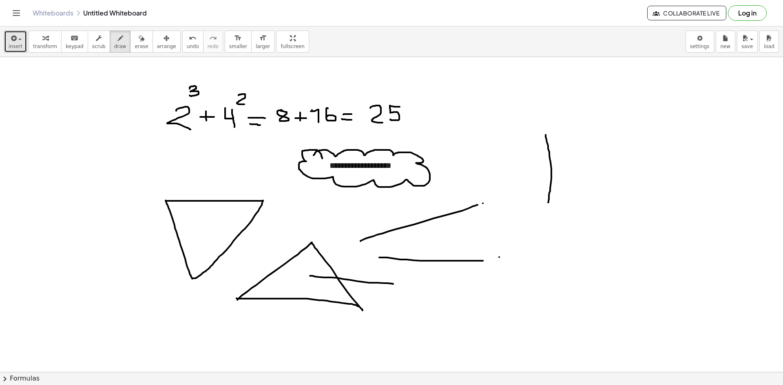
drag, startPoint x: 310, startPoint y: 277, endPoint x: 307, endPoint y: 327, distance: 50.3
drag, startPoint x: 308, startPoint y: 327, endPoint x: 382, endPoint y: 326, distance: 73.8
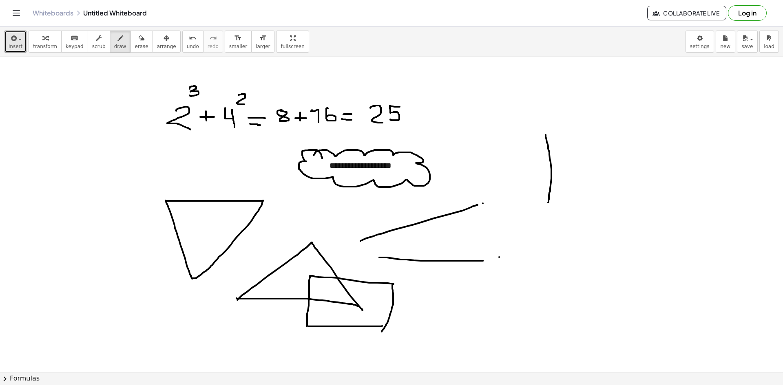
drag, startPoint x: 392, startPoint y: 285, endPoint x: 382, endPoint y: 332, distance: 48.5
click at [11, 42] on icon "button" at bounding box center [12, 38] width 7 height 10
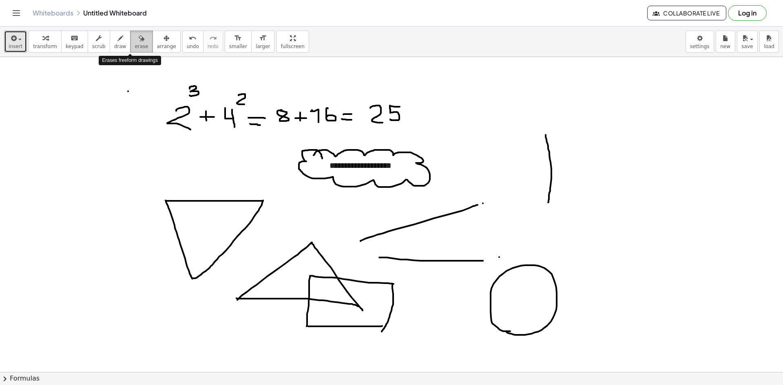
click at [139, 38] on icon "button" at bounding box center [142, 38] width 6 height 10
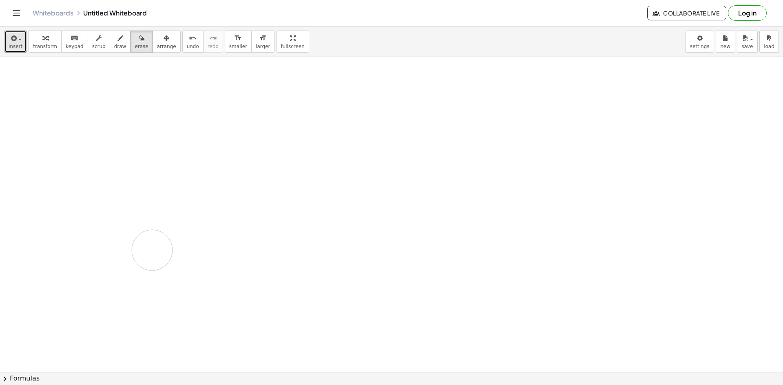
drag, startPoint x: 257, startPoint y: 269, endPoint x: 152, endPoint y: 250, distance: 106.0
click at [156, 43] on button "arrange" at bounding box center [167, 42] width 28 height 22
click at [18, 37] on div "button" at bounding box center [16, 38] width 14 height 10
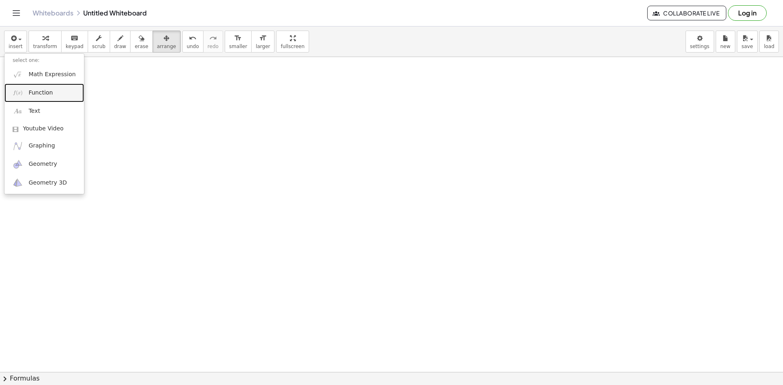
click at [48, 92] on span "Function" at bounding box center [41, 93] width 24 height 8
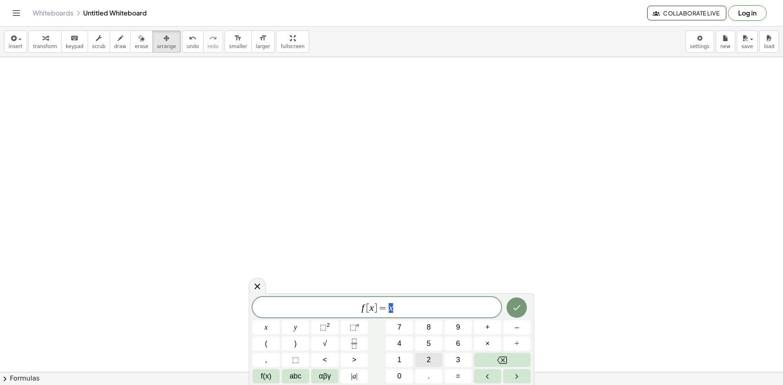
click at [429, 359] on span "2" at bounding box center [429, 360] width 4 height 11
click at [271, 330] on button "x" at bounding box center [265, 328] width 27 height 14
click at [520, 309] on icon "Done" at bounding box center [517, 308] width 10 height 10
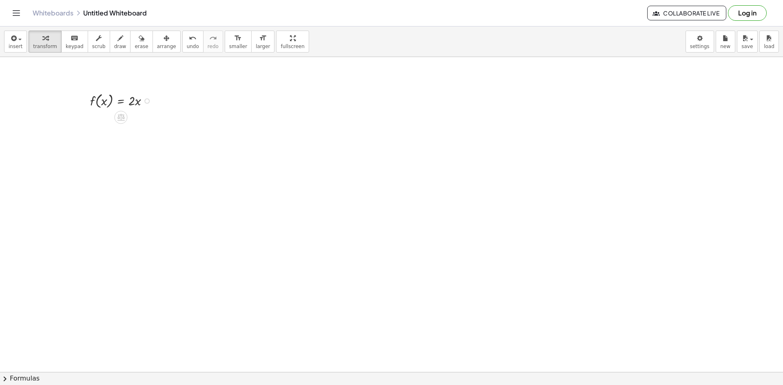
click at [104, 100] on div at bounding box center [122, 101] width 73 height 20
click at [139, 101] on div at bounding box center [122, 101] width 73 height 20
click at [119, 118] on icon at bounding box center [120, 117] width 7 height 7
click at [103, 117] on span "−" at bounding box center [104, 118] width 5 height 12
click at [108, 121] on div at bounding box center [122, 120] width 116 height 20
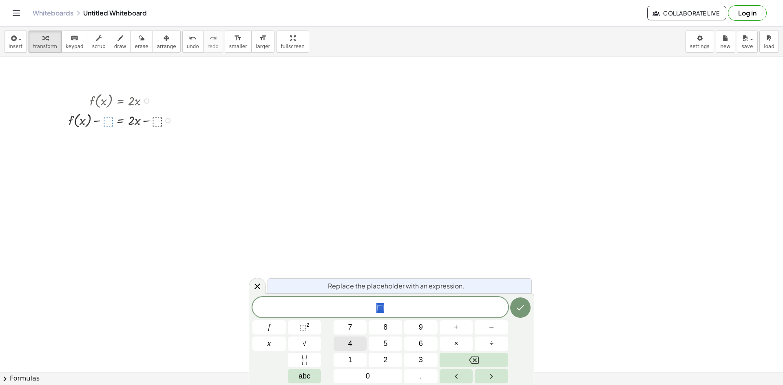
click at [353, 343] on button "4" at bounding box center [350, 344] width 33 height 14
click at [524, 306] on icon "Done" at bounding box center [521, 308] width 10 height 10
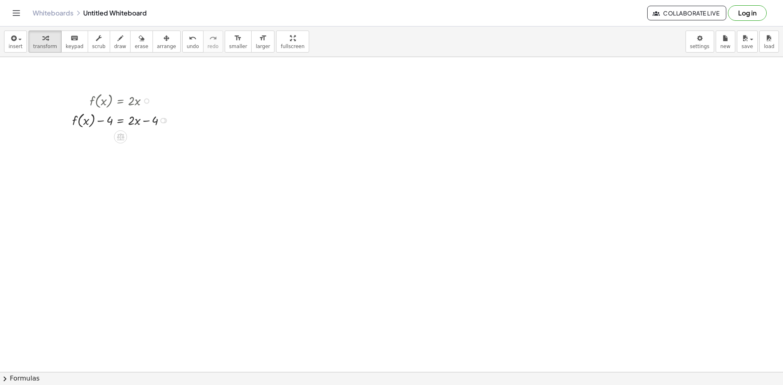
click at [153, 121] on div at bounding box center [122, 120] width 108 height 20
click at [109, 122] on div at bounding box center [122, 120] width 108 height 20
click at [118, 135] on icon at bounding box center [120, 137] width 7 height 7
click at [89, 137] on span "+" at bounding box center [88, 137] width 5 height 12
click at [108, 141] on div at bounding box center [122, 140] width 151 height 20
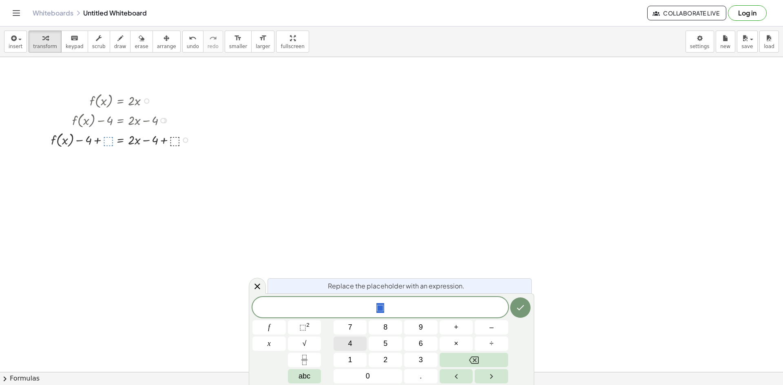
click at [349, 345] on span "4" at bounding box center [350, 344] width 4 height 11
click at [107, 140] on div at bounding box center [122, 140] width 151 height 20
click at [518, 309] on icon "Done" at bounding box center [520, 307] width 7 height 5
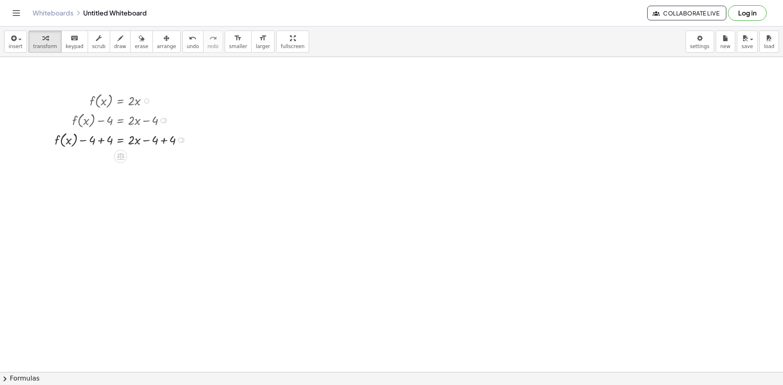
click at [110, 140] on div at bounding box center [123, 140] width 144 height 20
click at [173, 158] on div at bounding box center [123, 159] width 144 height 20
click at [137, 181] on div at bounding box center [123, 179] width 144 height 20
